Goal: Information Seeking & Learning: Learn about a topic

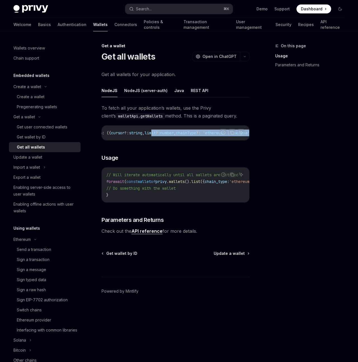
drag, startPoint x: 186, startPoint y: 133, endPoint x: 253, endPoint y: 139, distance: 66.9
click at [253, 139] on div "On this page Usage Parameters and Returns Get a wallet Get all wallets OpenAI O…" at bounding box center [179, 196] width 340 height 331
click at [30, 137] on div "Get wallet by ID" at bounding box center [31, 137] width 29 height 7
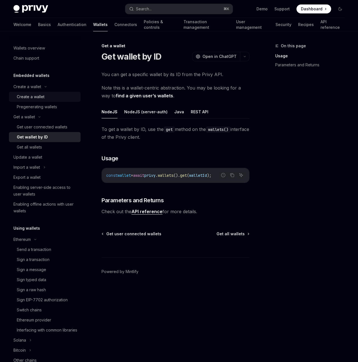
click at [36, 94] on div "Create a wallet" at bounding box center [31, 97] width 28 height 7
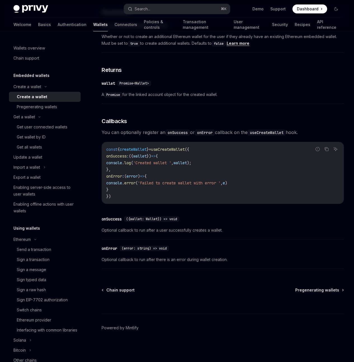
scroll to position [363, 0]
click at [22, 137] on div "Get wallet by ID" at bounding box center [31, 137] width 29 height 7
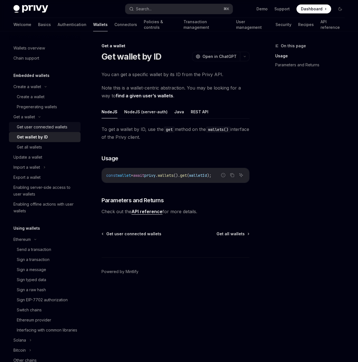
click at [48, 127] on div "Get user connected wallets" at bounding box center [42, 127] width 51 height 7
type textarea "*"
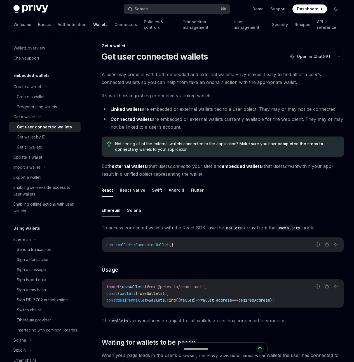
click at [158, 10] on button "Search... ⌘ K" at bounding box center [177, 9] width 106 height 10
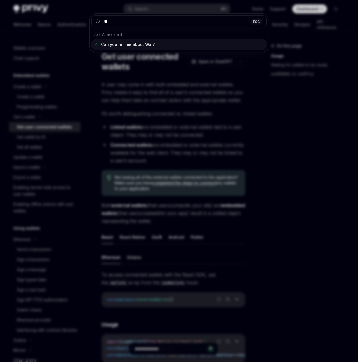
type input "*"
type input "********"
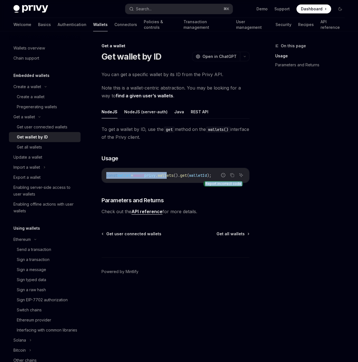
drag, startPoint x: 180, startPoint y: 174, endPoint x: 220, endPoint y: 173, distance: 40.1
click at [220, 173] on div "Report incorrect code Copy Ask AI const wallet = await privy . wallets (). get …" at bounding box center [176, 175] width 148 height 15
click at [164, 9] on button "Search... ⌘ K" at bounding box center [179, 9] width 108 height 10
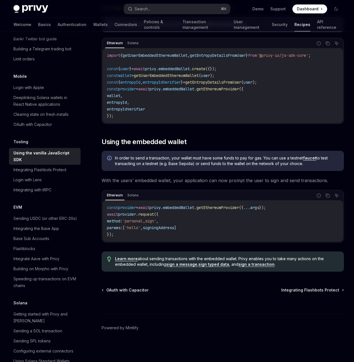
scroll to position [748, 0]
click at [161, 8] on button "Search... ⌘ K" at bounding box center [177, 9] width 106 height 10
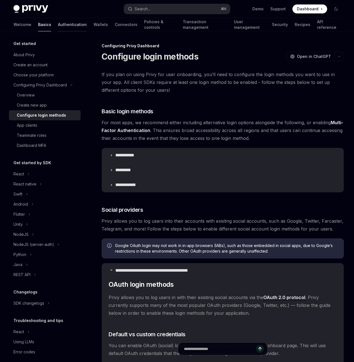
click at [58, 23] on link "Authentication" at bounding box center [72, 24] width 29 height 13
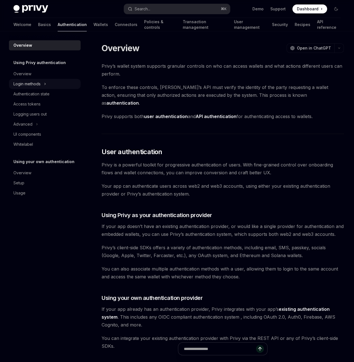
click at [37, 83] on div "Login methods" at bounding box center [26, 84] width 27 height 7
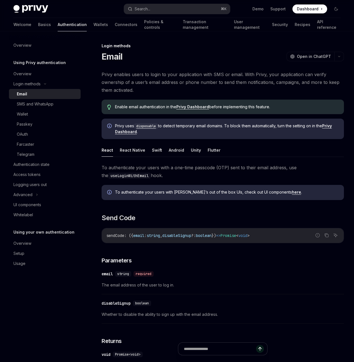
click at [41, 95] on div "Email" at bounding box center [47, 94] width 60 height 7
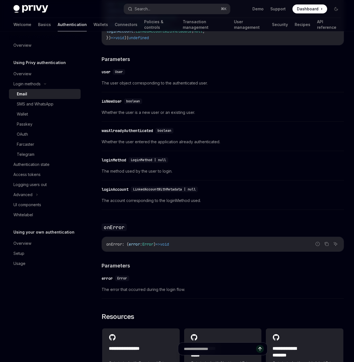
scroll to position [912, 0]
click at [94, 26] on link "Wallets" at bounding box center [101, 24] width 15 height 13
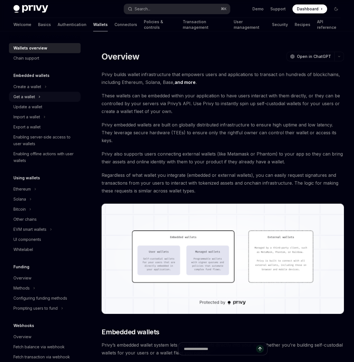
click at [36, 94] on div "Get a wallet" at bounding box center [45, 97] width 72 height 10
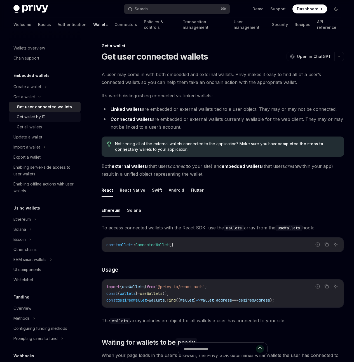
click at [42, 116] on div "Get wallet by ID" at bounding box center [31, 117] width 29 height 7
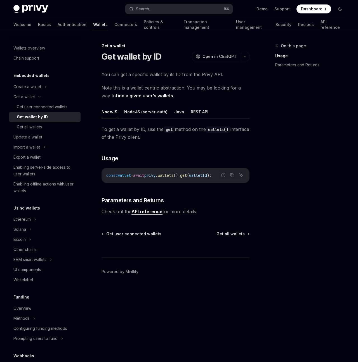
click at [156, 176] on span "privy" at bounding box center [149, 175] width 11 height 5
click at [156, 177] on span "privy" at bounding box center [149, 175] width 11 height 5
click at [49, 105] on div "Get user connected wallets" at bounding box center [42, 107] width 51 height 7
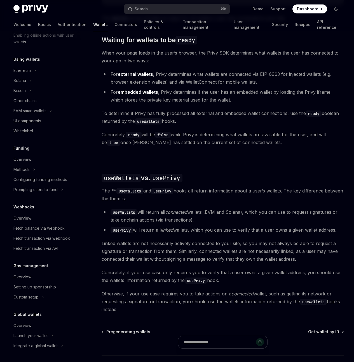
scroll to position [496, 0]
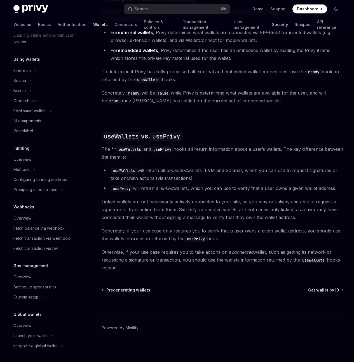
click at [272, 28] on link "Security" at bounding box center [280, 24] width 16 height 13
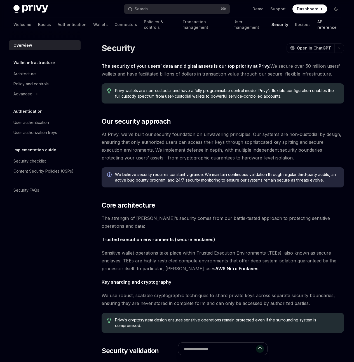
click at [317, 25] on link "API reference" at bounding box center [328, 24] width 23 height 13
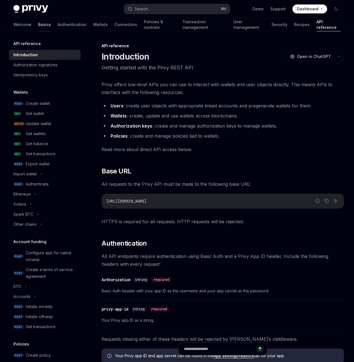
click at [38, 25] on link "Basics" at bounding box center [44, 24] width 13 height 13
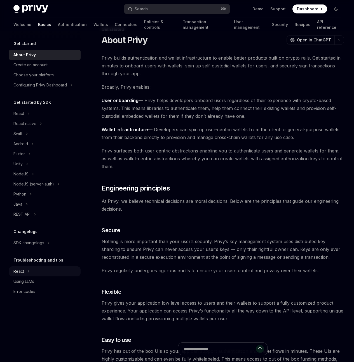
scroll to position [17, 0]
click at [32, 247] on div "SDK changelogs" at bounding box center [45, 243] width 72 height 10
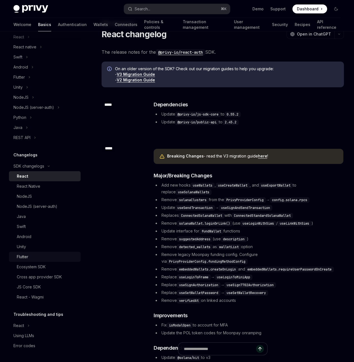
scroll to position [23, 0]
click at [272, 27] on link "Security" at bounding box center [280, 24] width 16 height 13
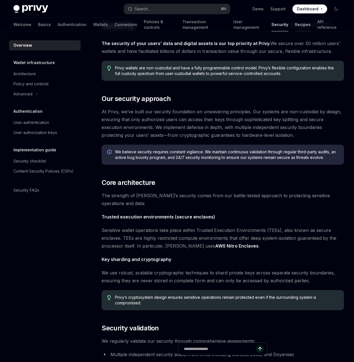
click at [295, 20] on link "Recipes" at bounding box center [303, 24] width 16 height 13
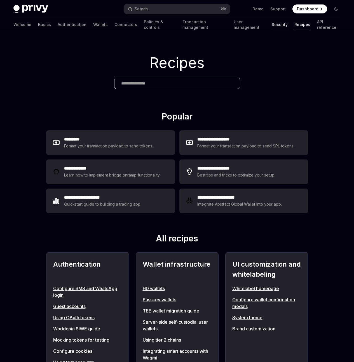
click at [272, 24] on link "Security" at bounding box center [280, 24] width 16 height 13
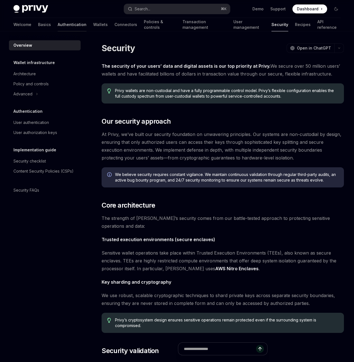
click at [58, 24] on link "Authentication" at bounding box center [72, 24] width 29 height 13
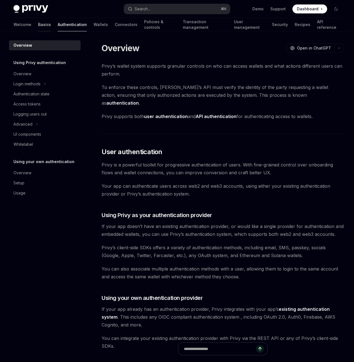
click at [38, 24] on link "Basics" at bounding box center [44, 24] width 13 height 13
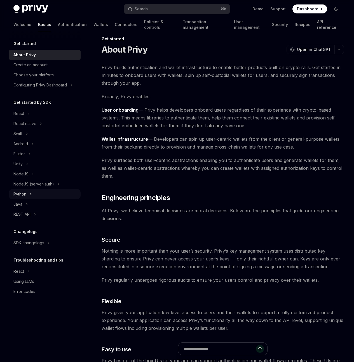
scroll to position [7, 0]
click at [32, 173] on icon at bounding box center [33, 174] width 2 height 7
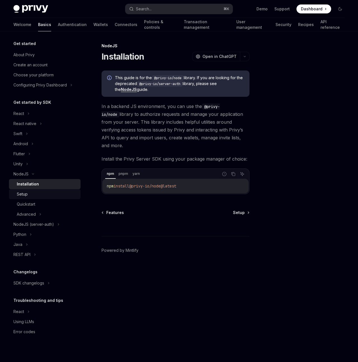
click at [35, 195] on div "Setup" at bounding box center [47, 194] width 60 height 7
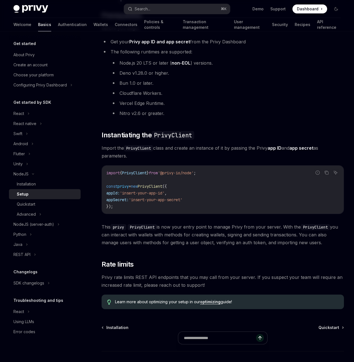
scroll to position [61, 0]
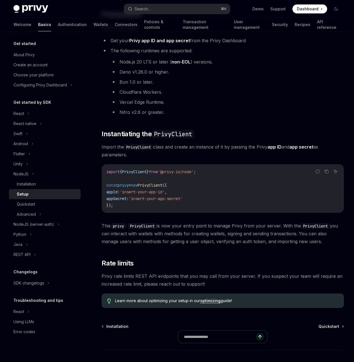
click at [118, 201] on span "appSecret:" at bounding box center [117, 198] width 22 height 5
click at [94, 23] on link "Wallets" at bounding box center [101, 24] width 15 height 13
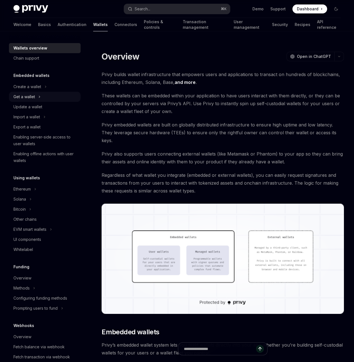
click at [30, 97] on div "Get a wallet" at bounding box center [24, 97] width 22 height 7
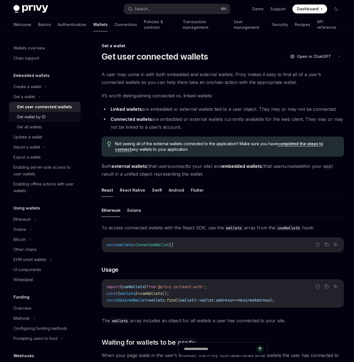
click at [48, 117] on div "Get wallet by ID" at bounding box center [47, 117] width 60 height 7
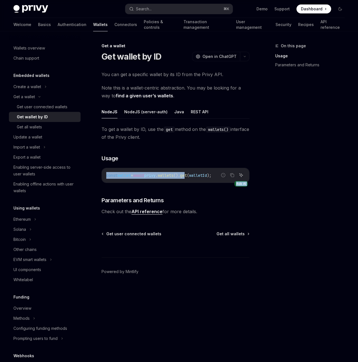
drag, startPoint x: 198, startPoint y: 175, endPoint x: 239, endPoint y: 176, distance: 41.7
click at [239, 176] on div "Report incorrect code Copy Ask AI const wallet = await privy . wallets (). get …" at bounding box center [176, 175] width 148 height 15
click at [174, 176] on span "wallets" at bounding box center [166, 175] width 16 height 5
click at [151, 213] on link "API reference" at bounding box center [147, 212] width 31 height 6
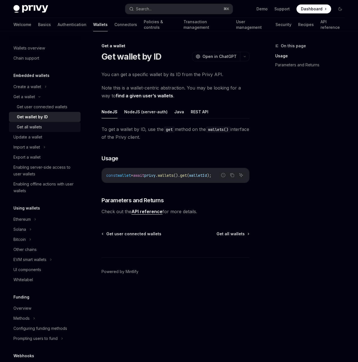
click at [41, 125] on div "Get all wallets" at bounding box center [29, 127] width 25 height 7
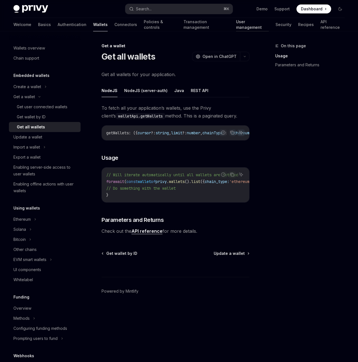
click at [236, 28] on link "User management" at bounding box center [252, 24] width 32 height 13
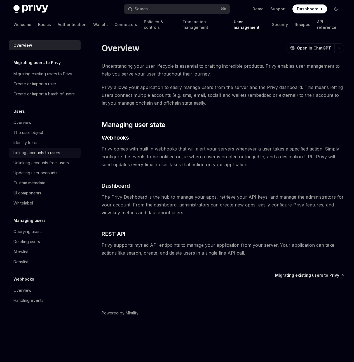
click at [43, 155] on div "Linking accounts to users" at bounding box center [36, 153] width 47 height 7
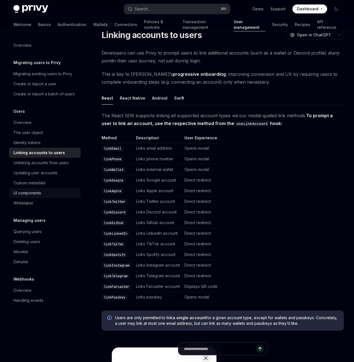
scroll to position [22, 0]
click at [35, 230] on div "Querying users" at bounding box center [27, 231] width 28 height 7
type textarea "*"
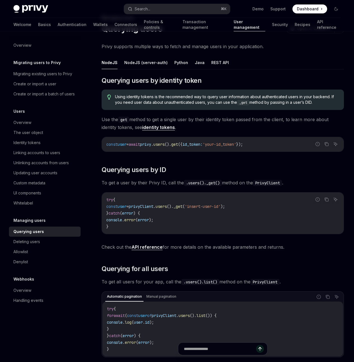
scroll to position [29, 0]
